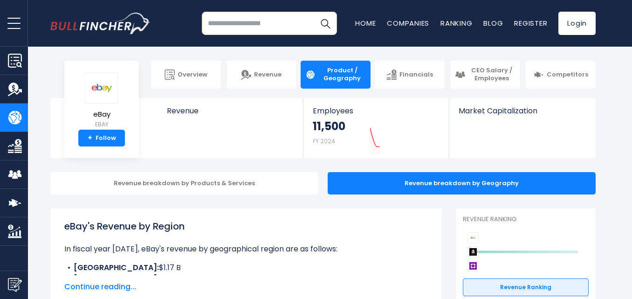
click at [268, 21] on input "search" at bounding box center [269, 23] width 135 height 23
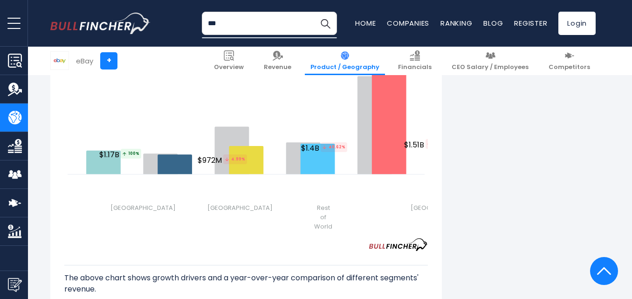
scroll to position [1193, 0]
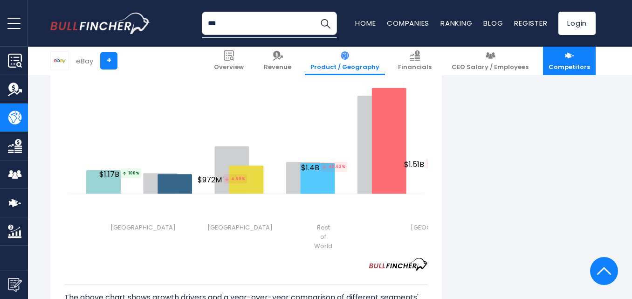
type input "***"
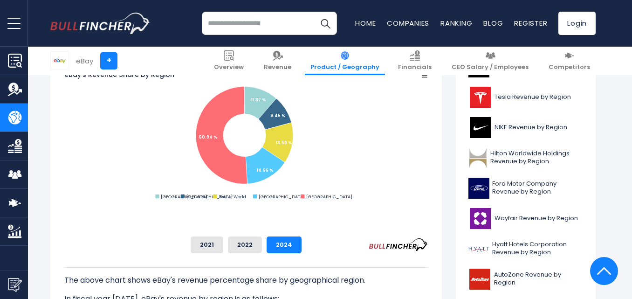
scroll to position [256, 0]
